Goal: Use online tool/utility: Use online tool/utility

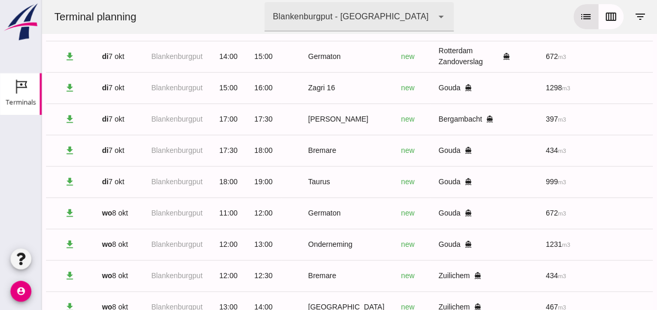
scroll to position [0, 278]
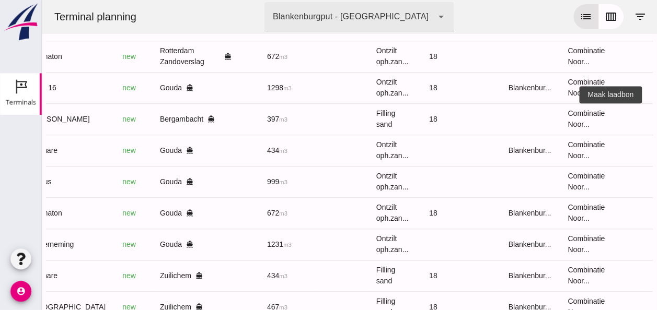
click at [656, 120] on icon "receipt_long" at bounding box center [661, 118] width 9 height 9
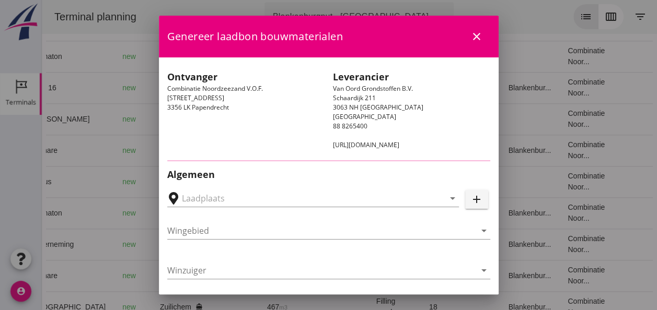
type input "Zuiddam B.V., Bergambacht"
type input "[PERSON_NAME]"
type input "397"
type input "Ophoogzand (6120)"
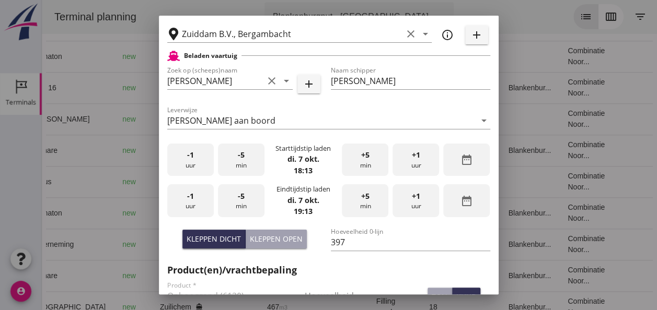
scroll to position [261, 0]
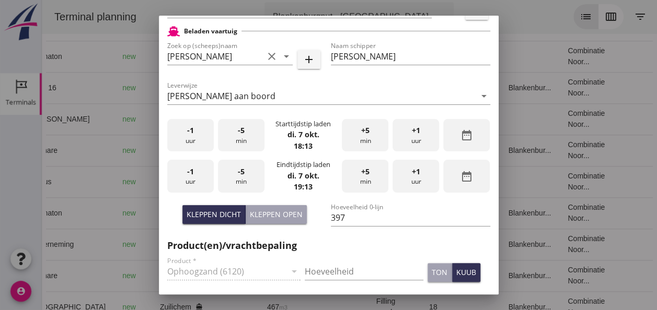
click at [199, 142] on div "-1 uur" at bounding box center [190, 135] width 47 height 33
click at [362, 137] on div "+5 min" at bounding box center [365, 135] width 47 height 33
click at [205, 172] on div "-1 uur" at bounding box center [190, 176] width 47 height 33
click at [248, 180] on div "-5 min" at bounding box center [241, 176] width 47 height 33
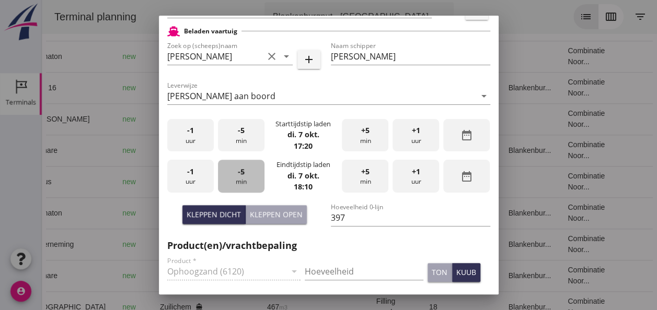
click at [248, 180] on div "-5 min" at bounding box center [241, 176] width 47 height 33
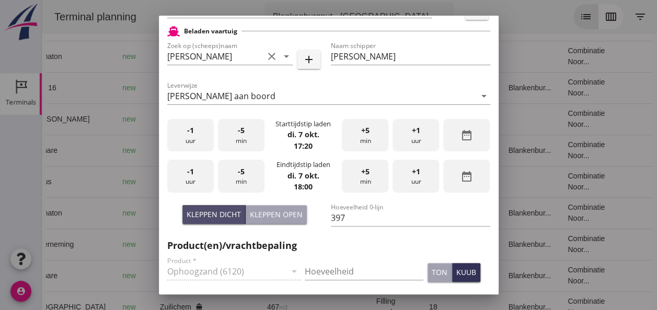
drag, startPoint x: 205, startPoint y: 208, endPoint x: 221, endPoint y: 216, distance: 17.8
click at [205, 207] on button "Kleppen dicht" at bounding box center [213, 214] width 63 height 19
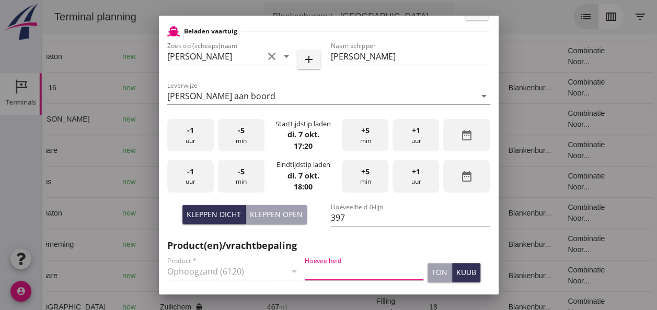
click at [321, 266] on input "Hoeveelheid" at bounding box center [364, 271] width 119 height 17
type input "397"
click at [458, 274] on div "kuub" at bounding box center [466, 272] width 20 height 11
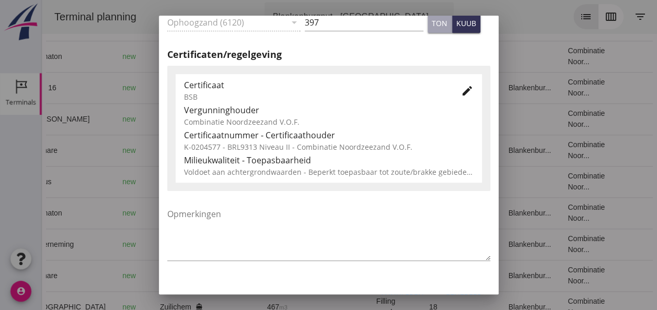
scroll to position [523, 0]
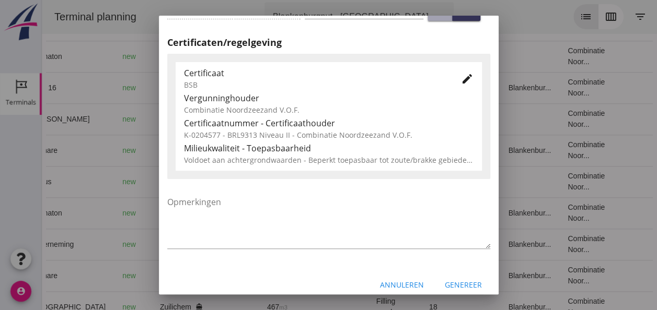
click at [461, 80] on icon "edit" at bounding box center [467, 79] width 13 height 13
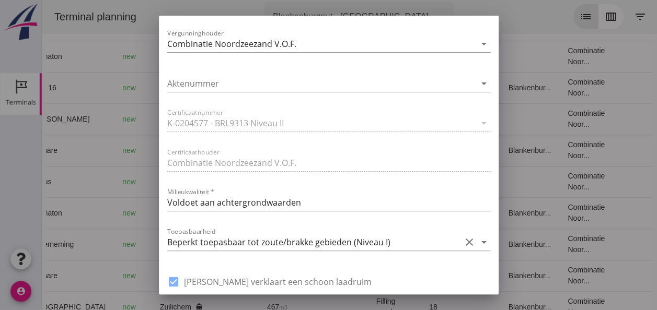
scroll to position [732, 0]
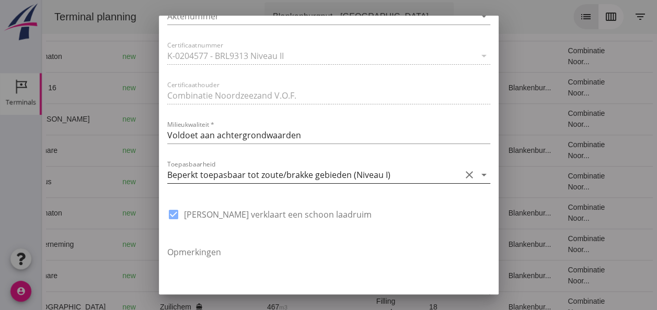
click at [478, 175] on icon "arrow_drop_down" at bounding box center [484, 175] width 13 height 13
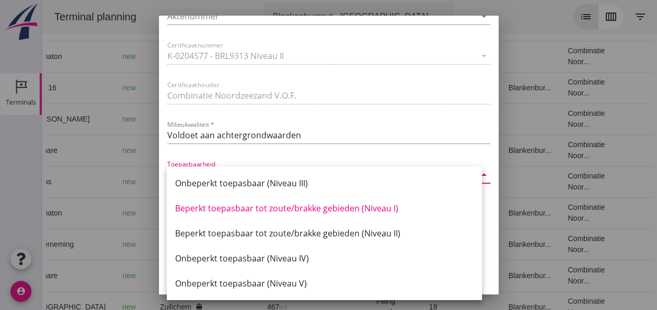
click at [375, 229] on div "Beperkt toepasbaar tot zoute/brakke gebieden (Niveau II)" at bounding box center [324, 233] width 298 height 13
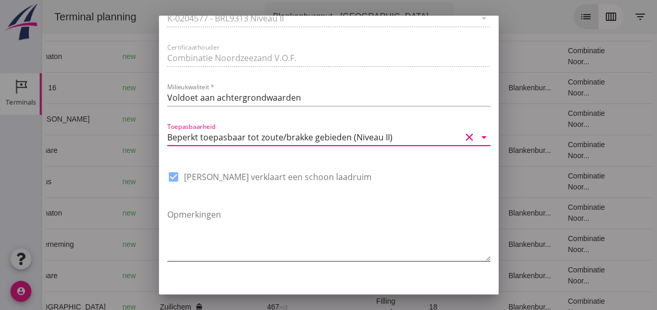
scroll to position [792, 0]
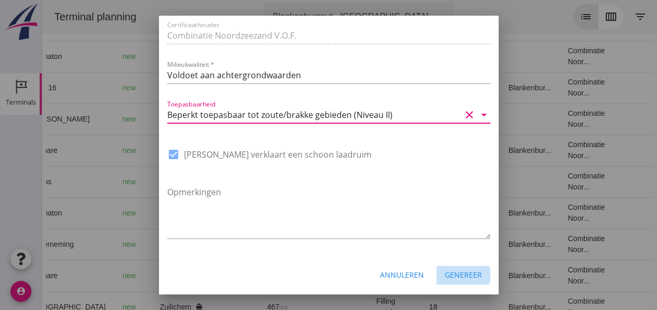
click at [455, 272] on div "Genereer" at bounding box center [463, 275] width 37 height 11
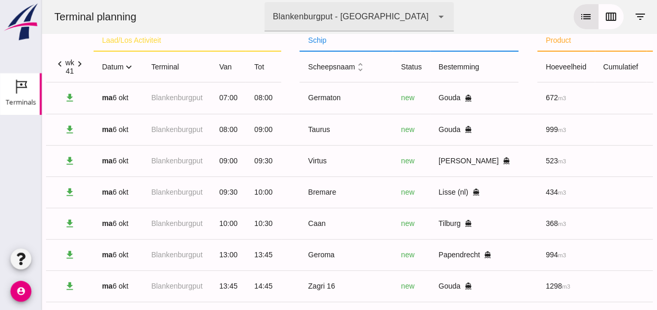
scroll to position [0, 0]
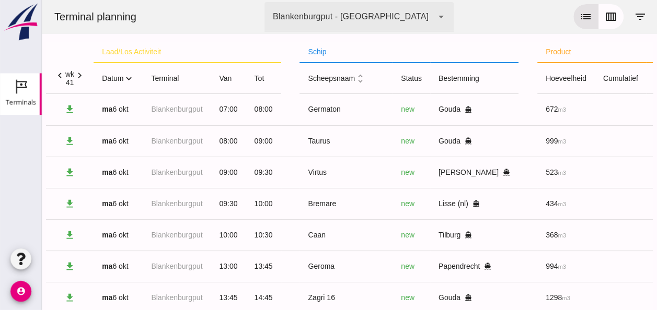
click at [131, 78] on icon "expand_more" at bounding box center [128, 78] width 11 height 11
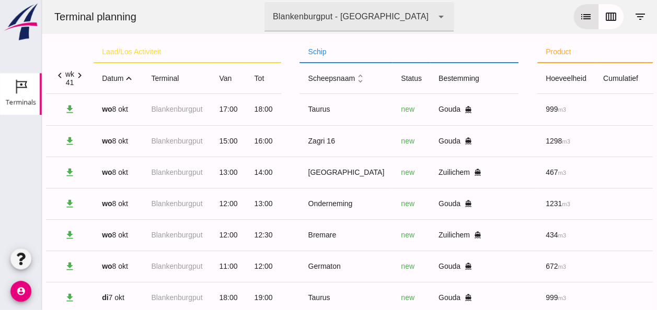
click at [131, 78] on icon "expand_less" at bounding box center [128, 78] width 11 height 11
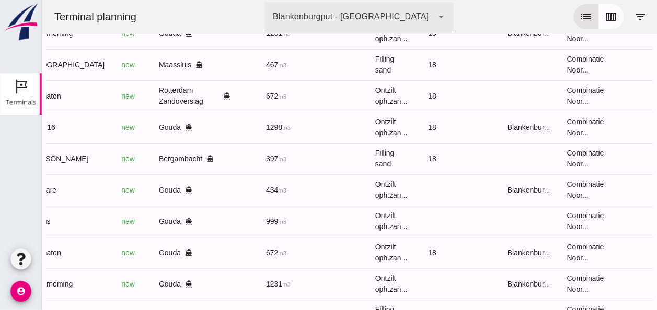
scroll to position [388, 0]
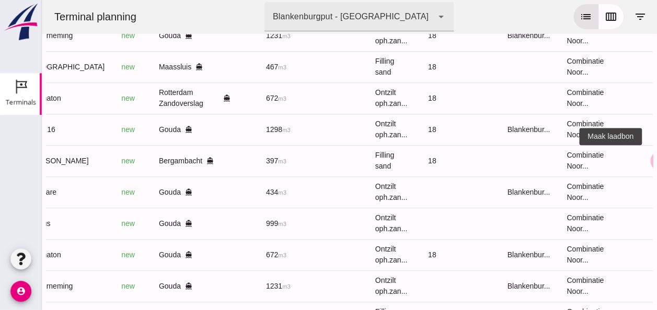
click at [656, 158] on icon "receipt_long" at bounding box center [660, 160] width 9 height 9
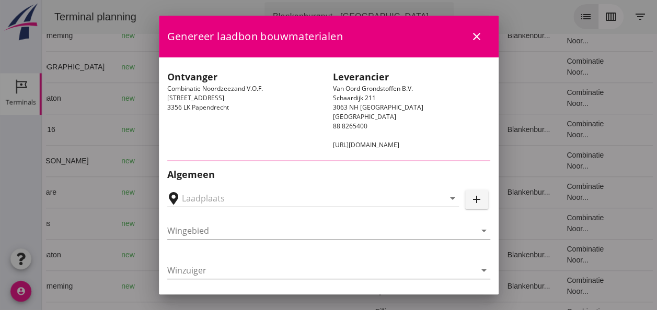
type input "Zuiddam B.V., Bergambacht"
type input "[PERSON_NAME]"
type input "397"
type input "Ophoogzand (6120)"
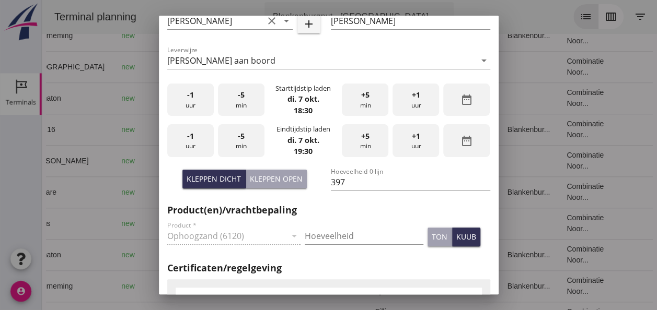
scroll to position [314, 0]
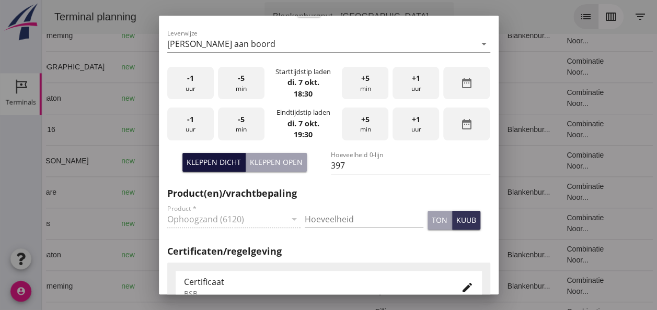
click at [215, 162] on div "Kleppen dicht" at bounding box center [214, 162] width 54 height 11
click at [284, 166] on div "Kleppen open" at bounding box center [276, 162] width 53 height 11
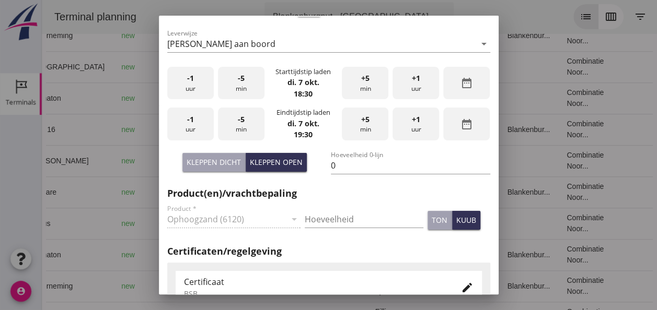
click at [220, 166] on div "Kleppen dicht" at bounding box center [214, 162] width 54 height 11
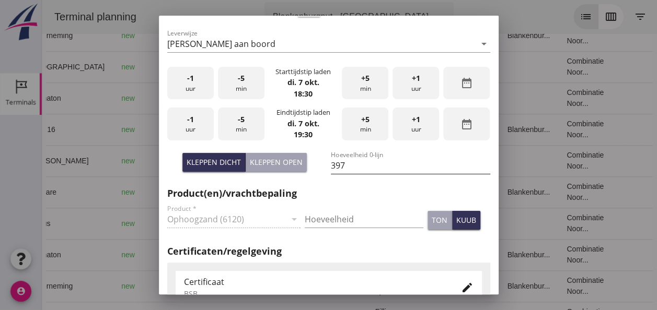
click at [350, 163] on input "397" at bounding box center [410, 165] width 159 height 17
type input "3"
click at [270, 161] on div "Kleppen open" at bounding box center [276, 162] width 53 height 11
type input "0"
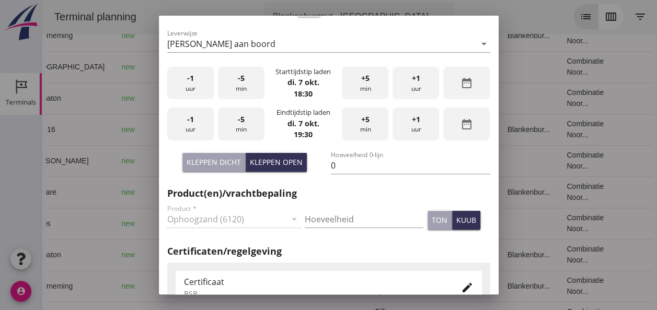
click at [228, 159] on div "Kleppen dicht" at bounding box center [214, 162] width 54 height 11
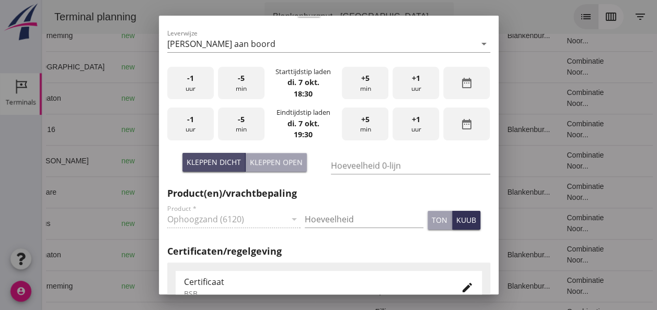
click at [224, 159] on div "Kleppen dicht" at bounding box center [214, 162] width 54 height 11
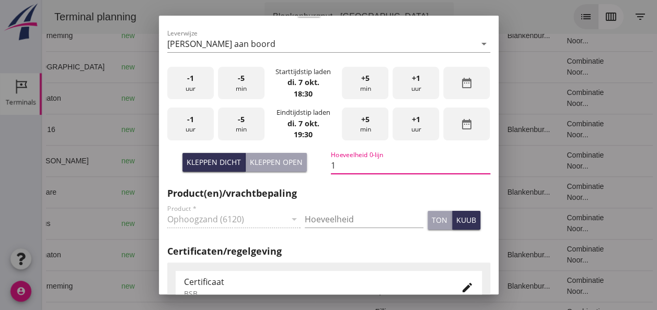
click at [477, 161] on input "1" at bounding box center [410, 165] width 159 height 17
type input "0"
click at [478, 167] on input "0" at bounding box center [410, 165] width 159 height 17
type input "440"
click at [311, 223] on input "Hoeveelheid" at bounding box center [364, 219] width 119 height 17
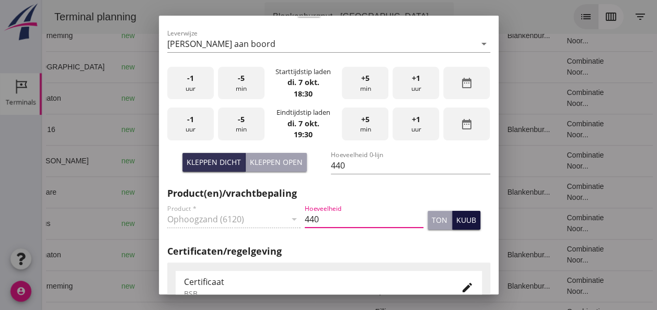
type input "440"
click at [461, 224] on div "kuub" at bounding box center [466, 220] width 20 height 11
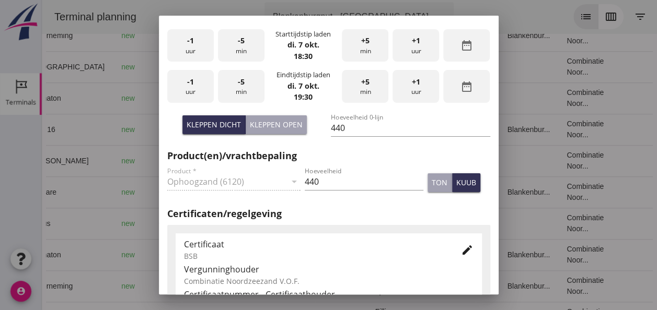
scroll to position [366, 0]
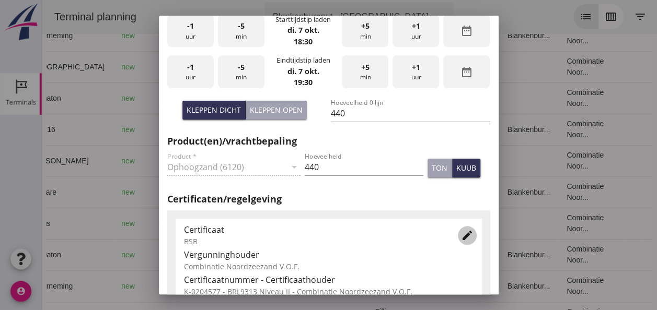
click at [461, 234] on icon "edit" at bounding box center [467, 235] width 13 height 13
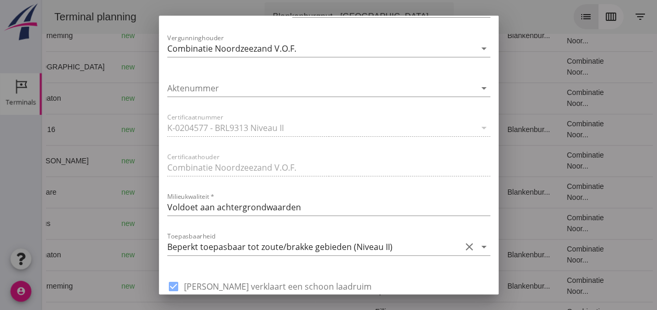
scroll to position [732, 0]
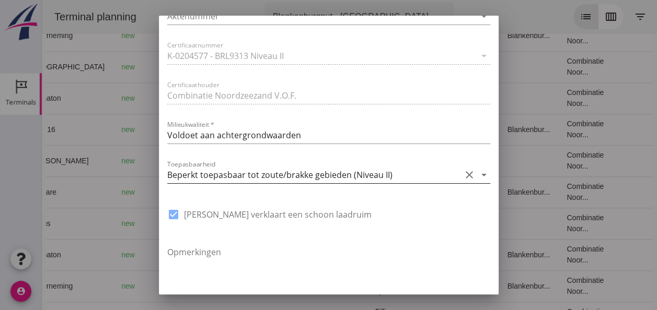
click at [478, 172] on icon "arrow_drop_down" at bounding box center [484, 175] width 13 height 13
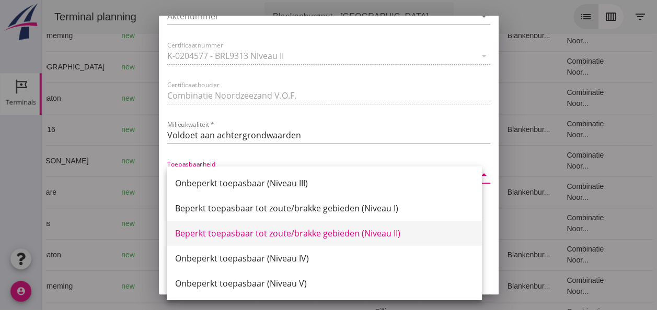
click at [380, 234] on div "Beperkt toepasbaar tot zoute/brakke gebieden (Niveau II)" at bounding box center [324, 233] width 298 height 13
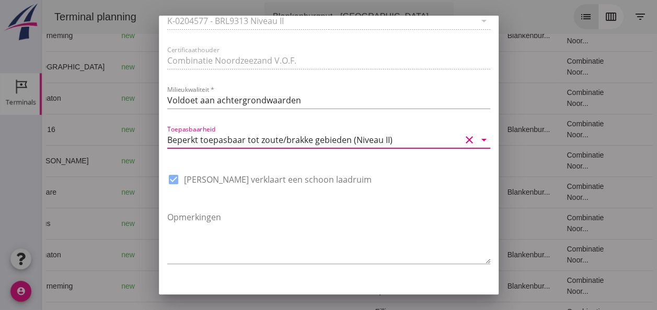
scroll to position [792, 0]
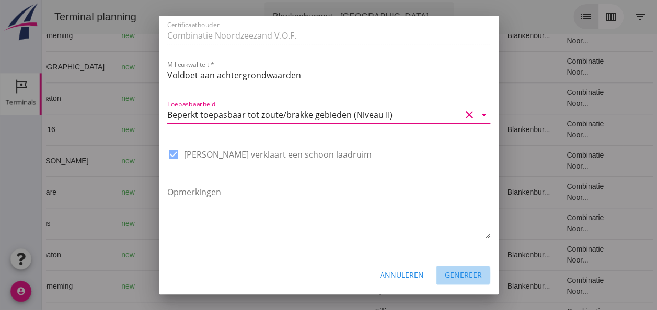
click at [456, 275] on div "Genereer" at bounding box center [463, 275] width 37 height 11
